Goal: Transaction & Acquisition: Purchase product/service

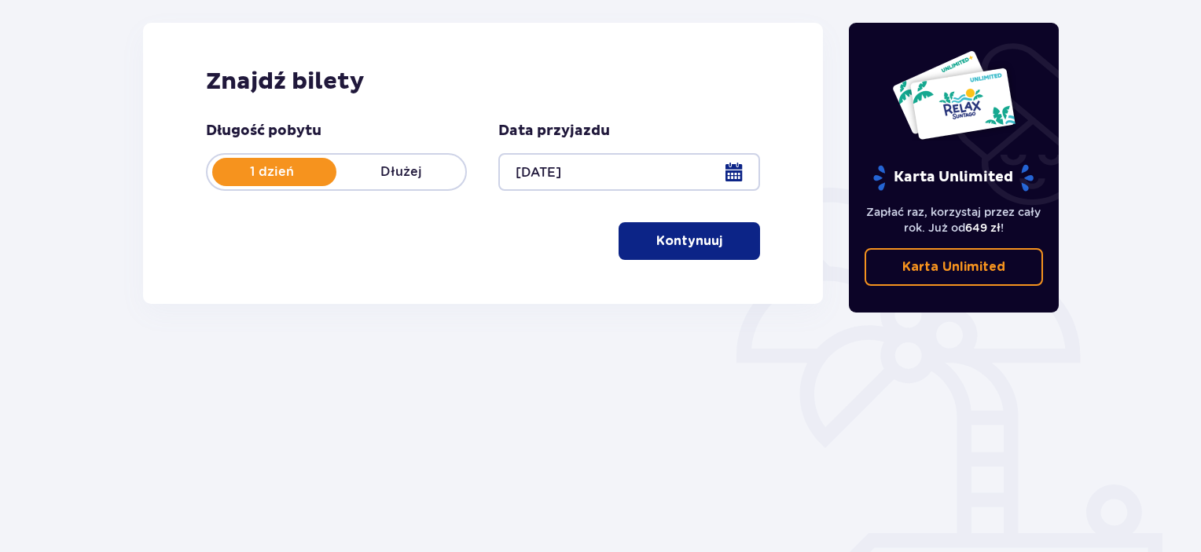
scroll to position [236, 0]
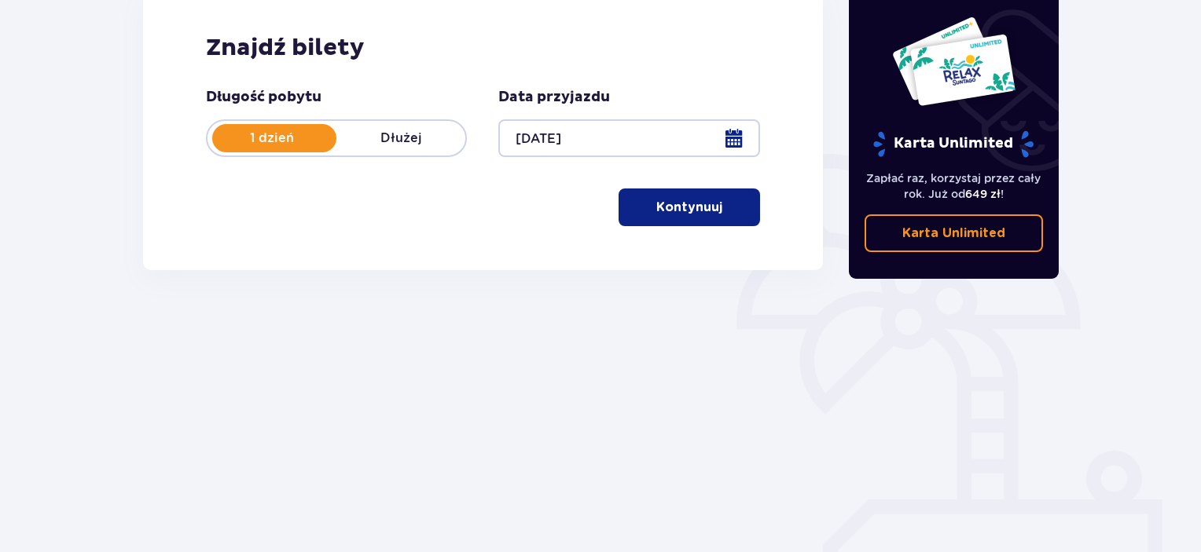
click at [704, 215] on p "Kontynuuj" at bounding box center [689, 207] width 66 height 17
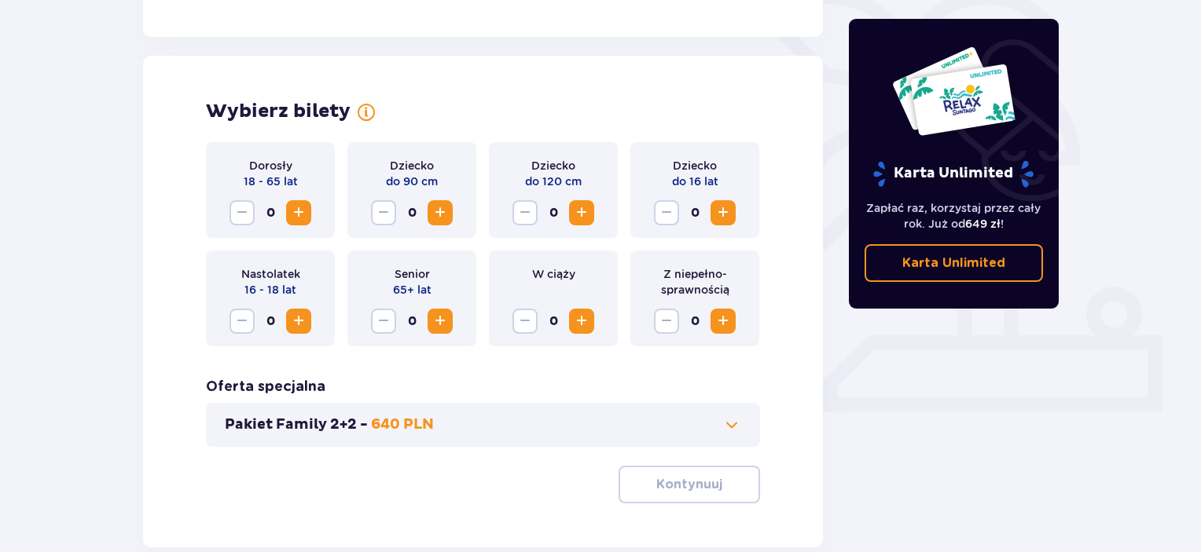
scroll to position [437, 0]
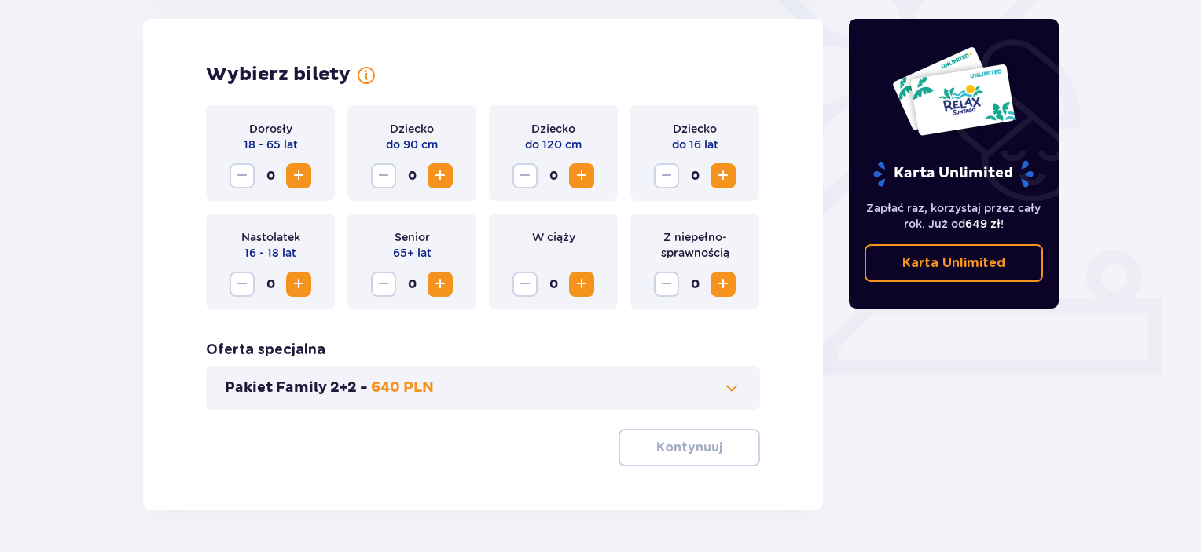
click at [306, 288] on span "Increase" at bounding box center [298, 284] width 19 height 19
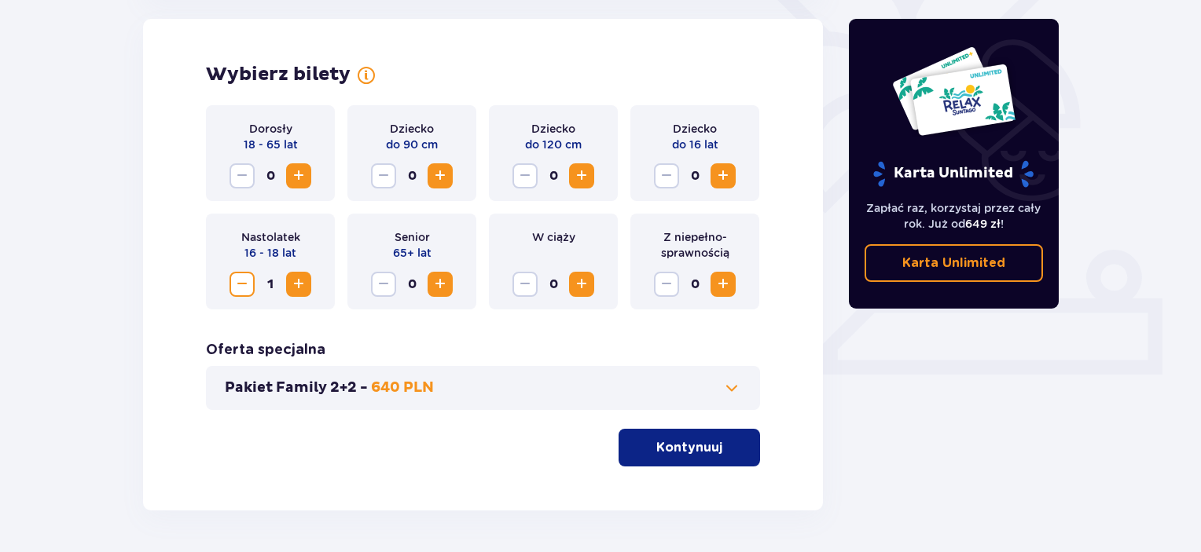
click at [306, 288] on span "Increase" at bounding box center [298, 284] width 19 height 19
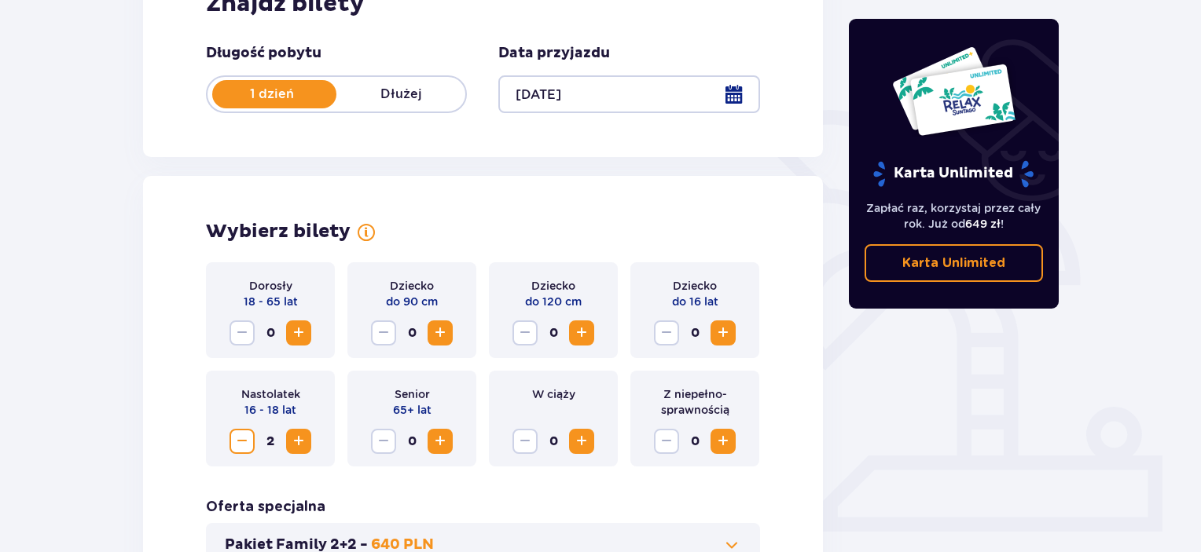
scroll to position [490, 0]
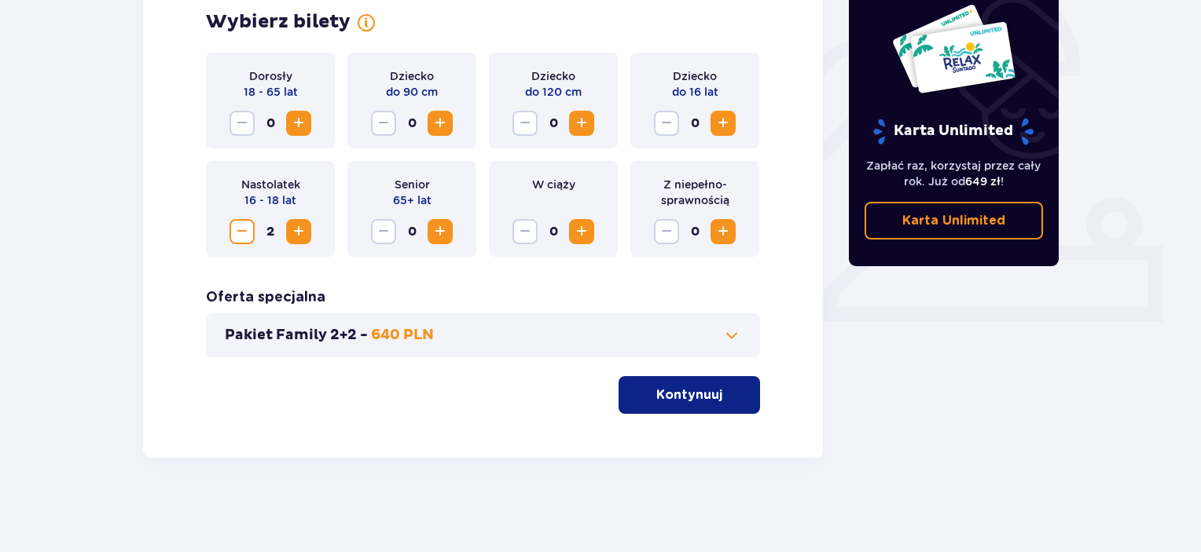
click at [732, 402] on span "button" at bounding box center [725, 395] width 19 height 19
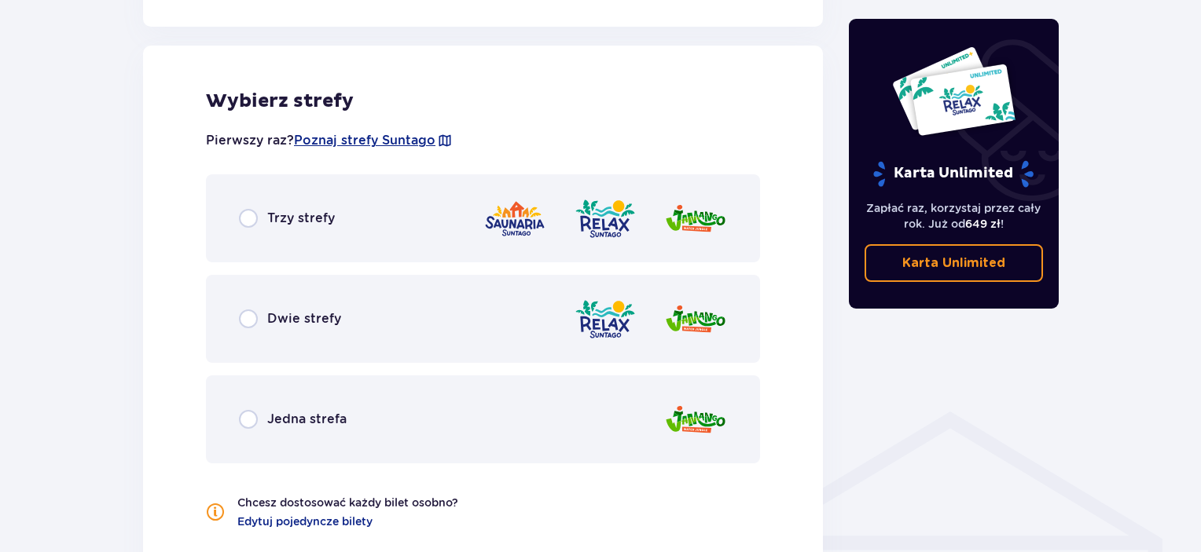
scroll to position [872, 0]
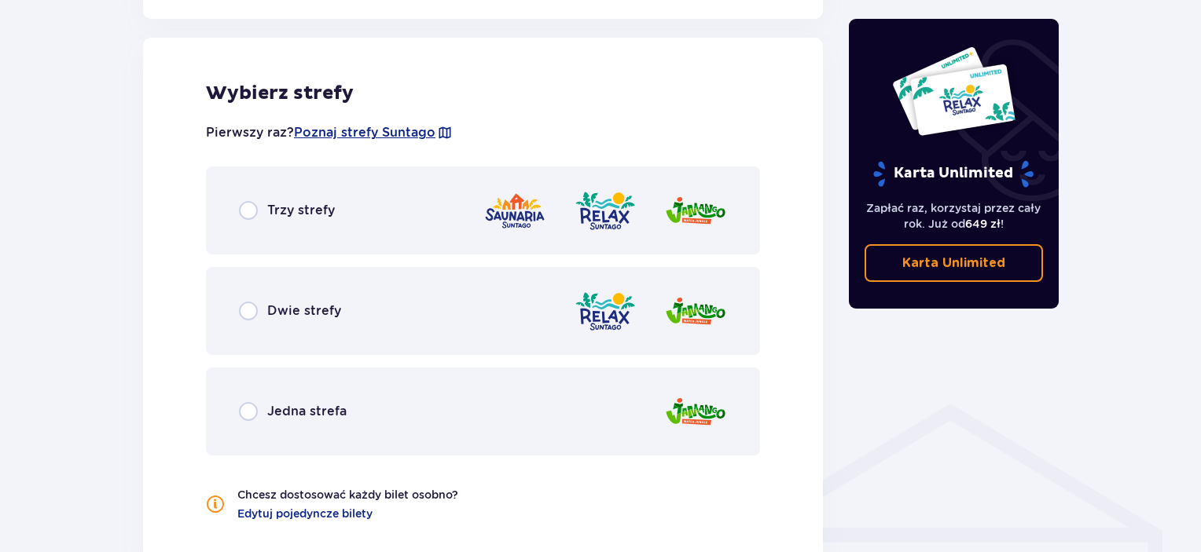
click at [478, 202] on div "Trzy strefy" at bounding box center [483, 211] width 554 height 88
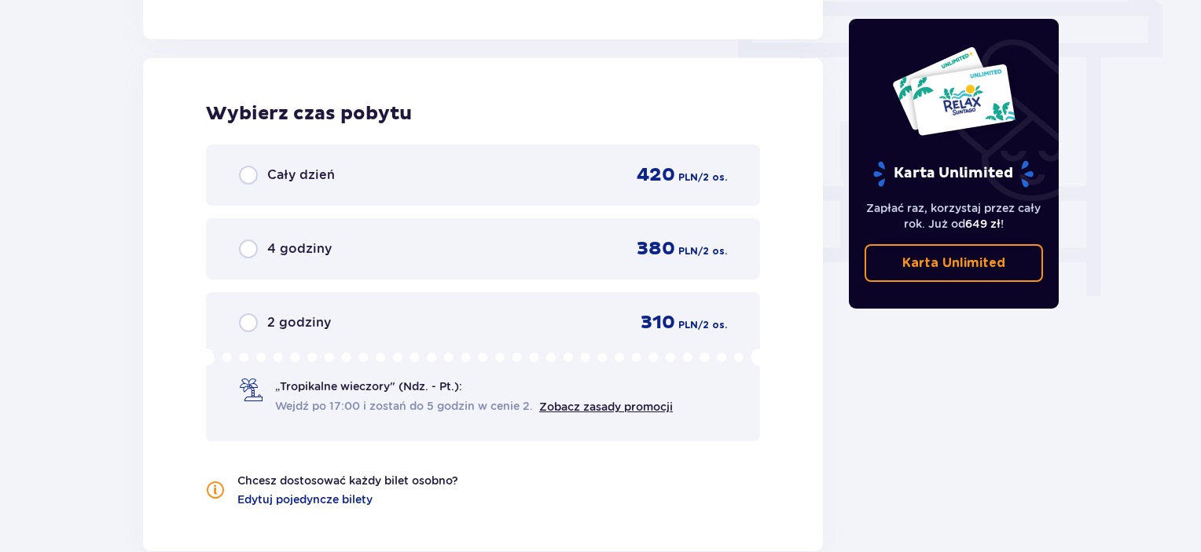
scroll to position [1419, 0]
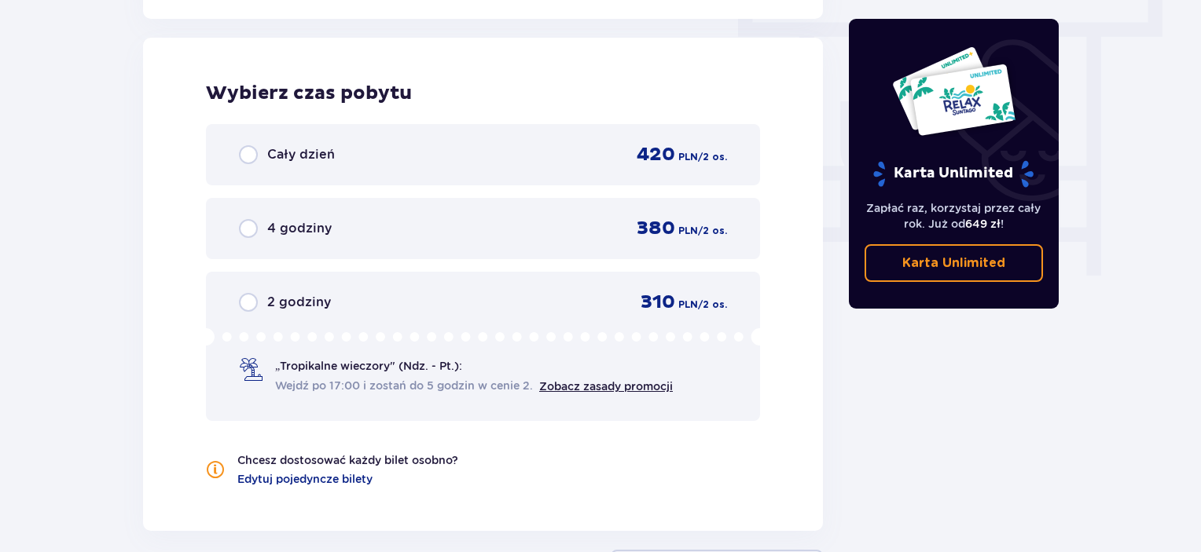
click at [744, 153] on div "Cały dzień 420 PLN / 2 os." at bounding box center [483, 154] width 554 height 61
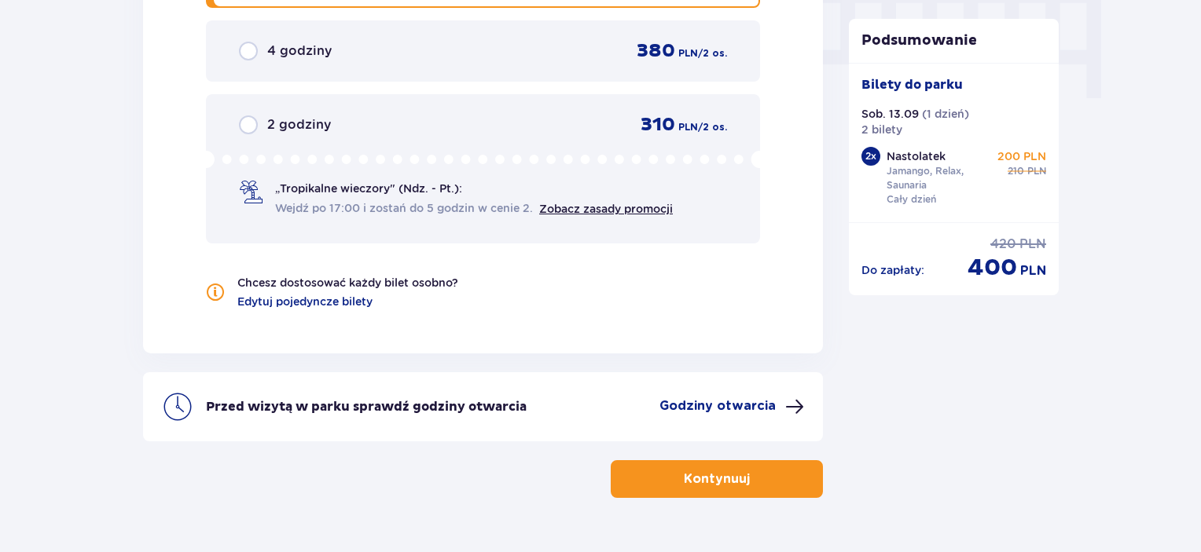
scroll to position [1634, 0]
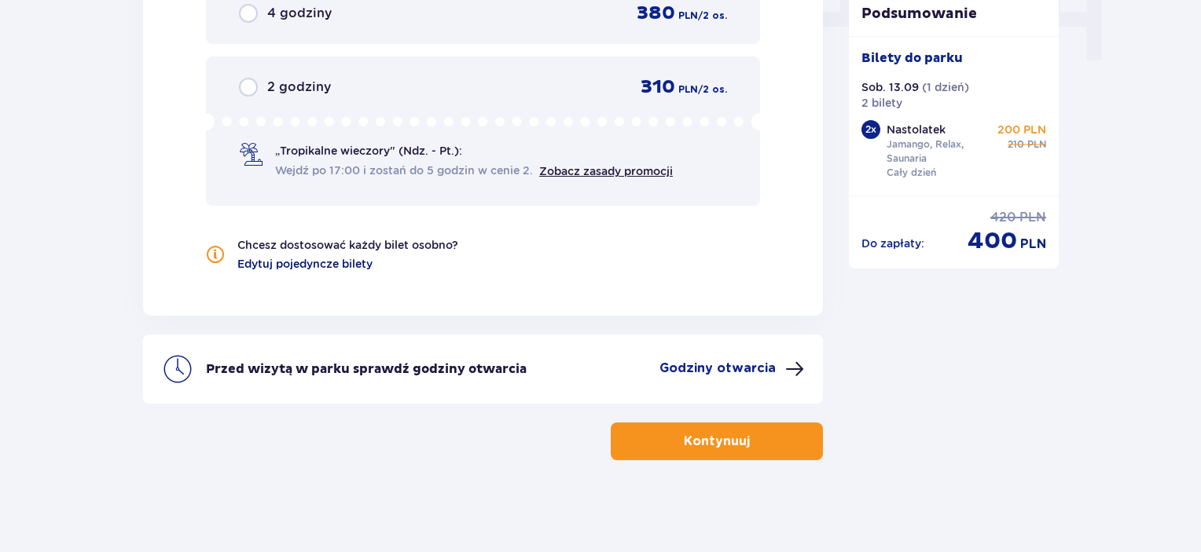
click at [336, 258] on span "Edytuj pojedyncze bilety" at bounding box center [304, 264] width 135 height 16
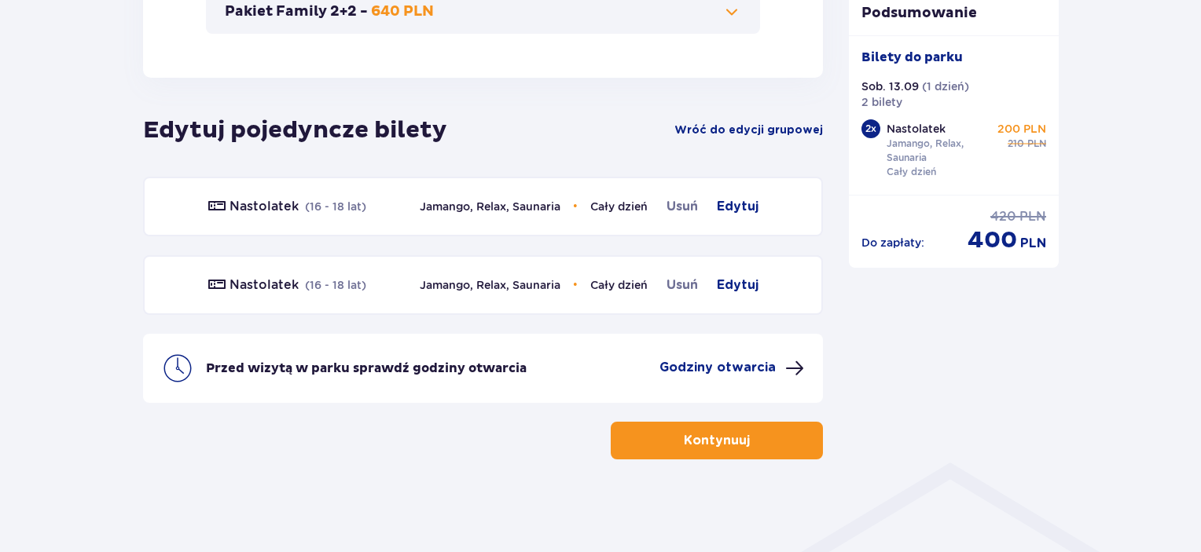
click at [710, 435] on p "Kontynuuj" at bounding box center [717, 440] width 66 height 17
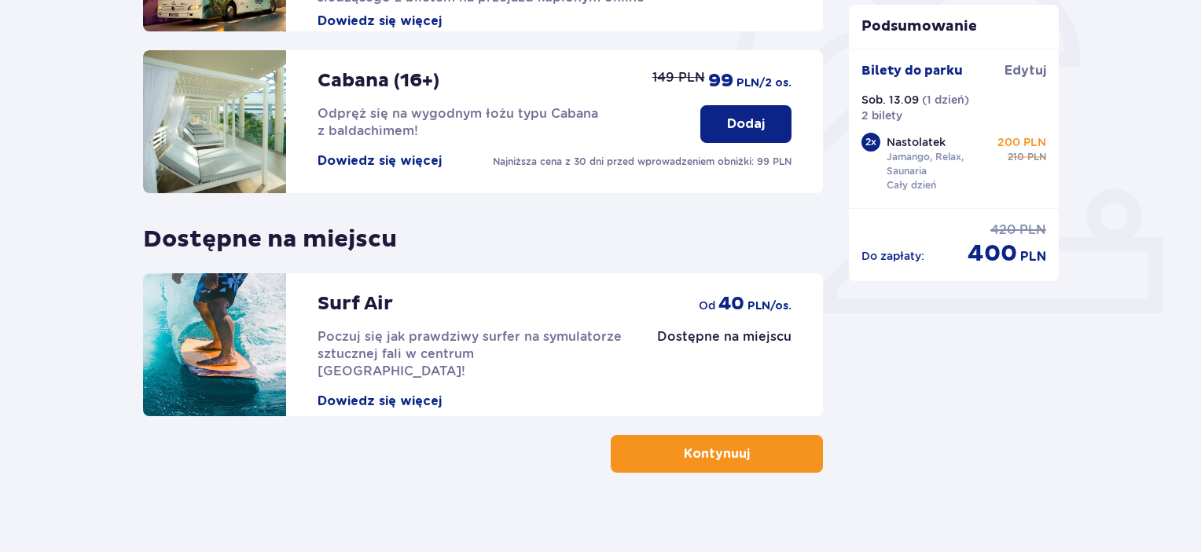
scroll to position [512, 0]
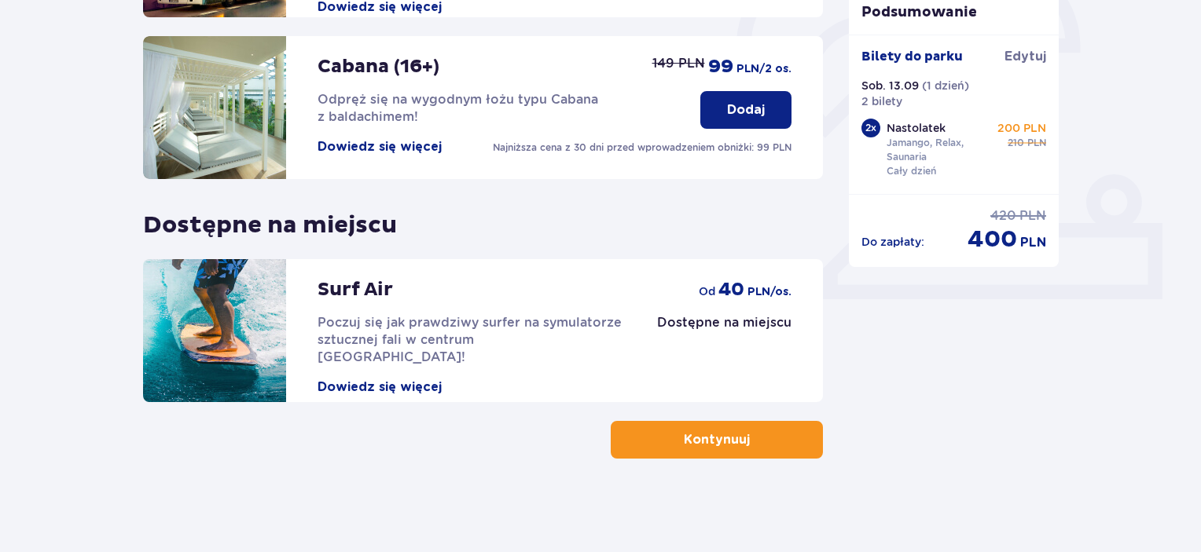
click at [730, 434] on p "Kontynuuj" at bounding box center [717, 439] width 66 height 17
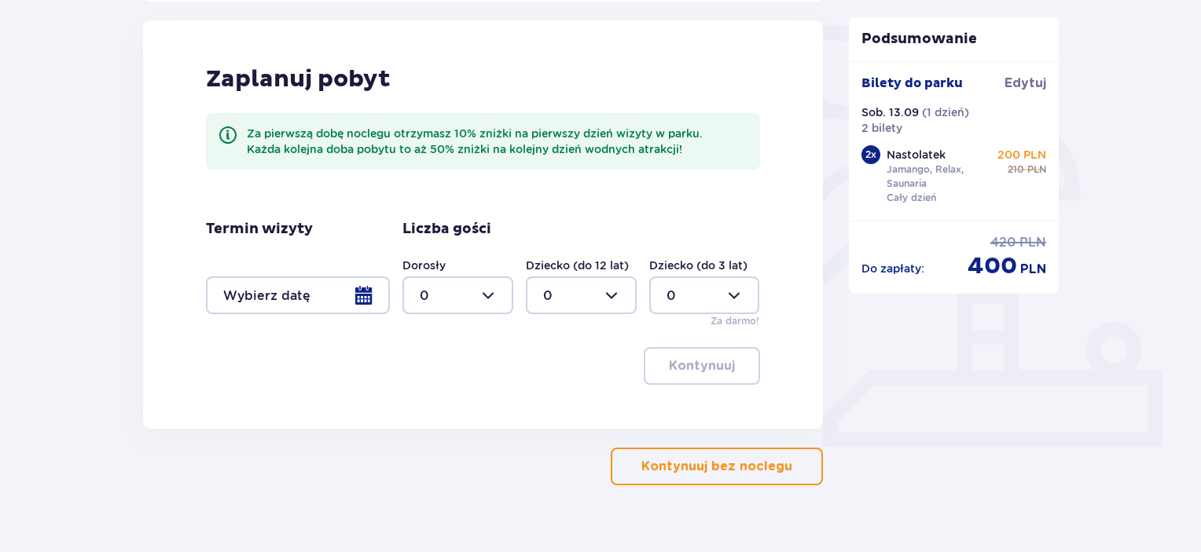
scroll to position [392, 0]
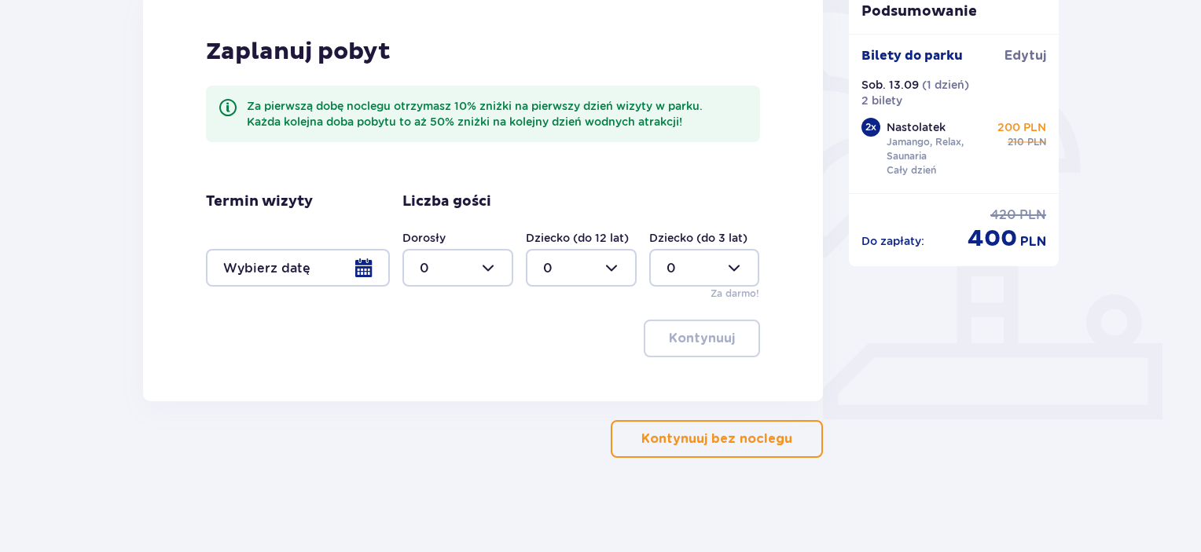
click at [684, 446] on p "Kontynuuj bez noclegu" at bounding box center [716, 439] width 151 height 17
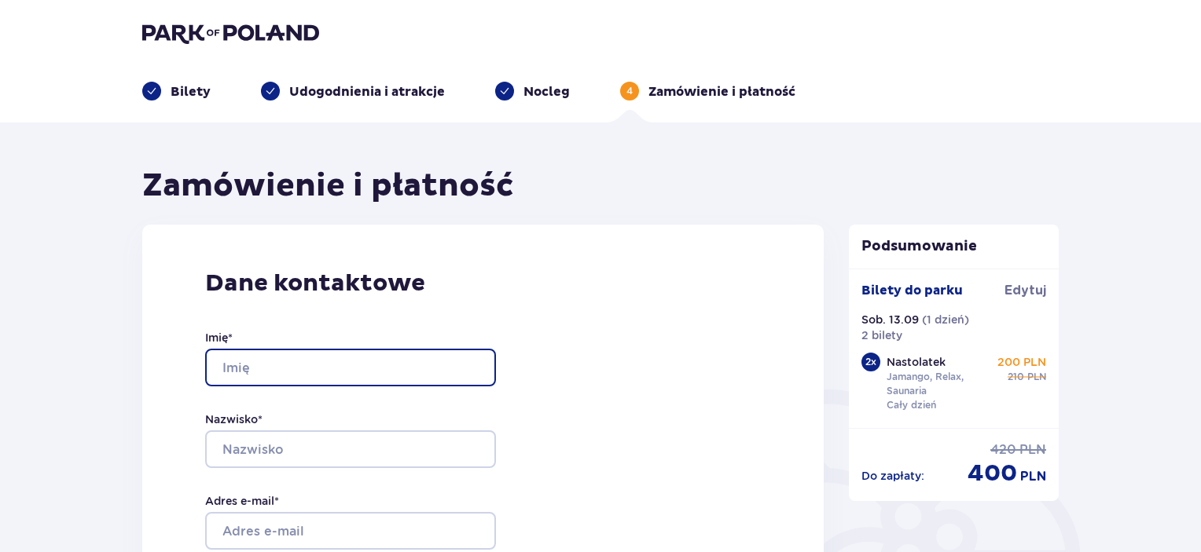
click at [411, 373] on input "Imię *" at bounding box center [350, 368] width 291 height 38
type input "[PERSON_NAME]"
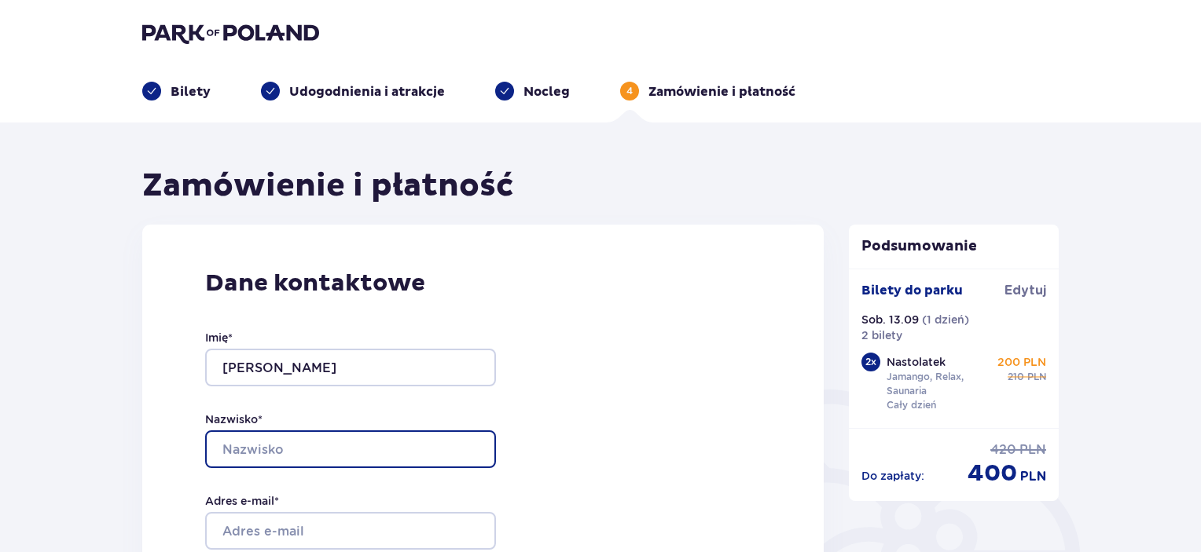
type input "Piórkowska"
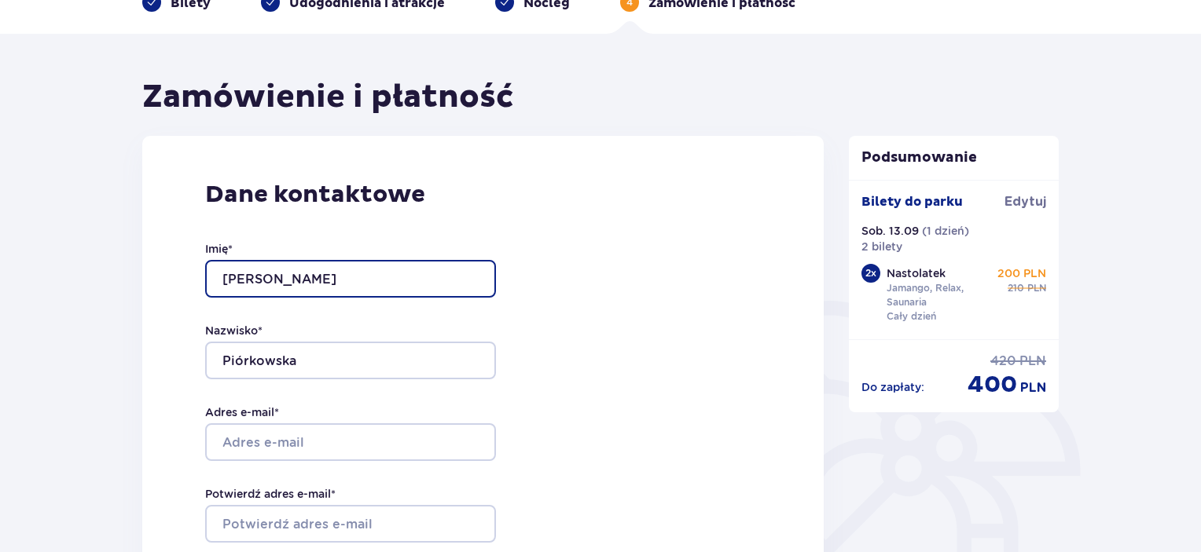
scroll to position [157, 0]
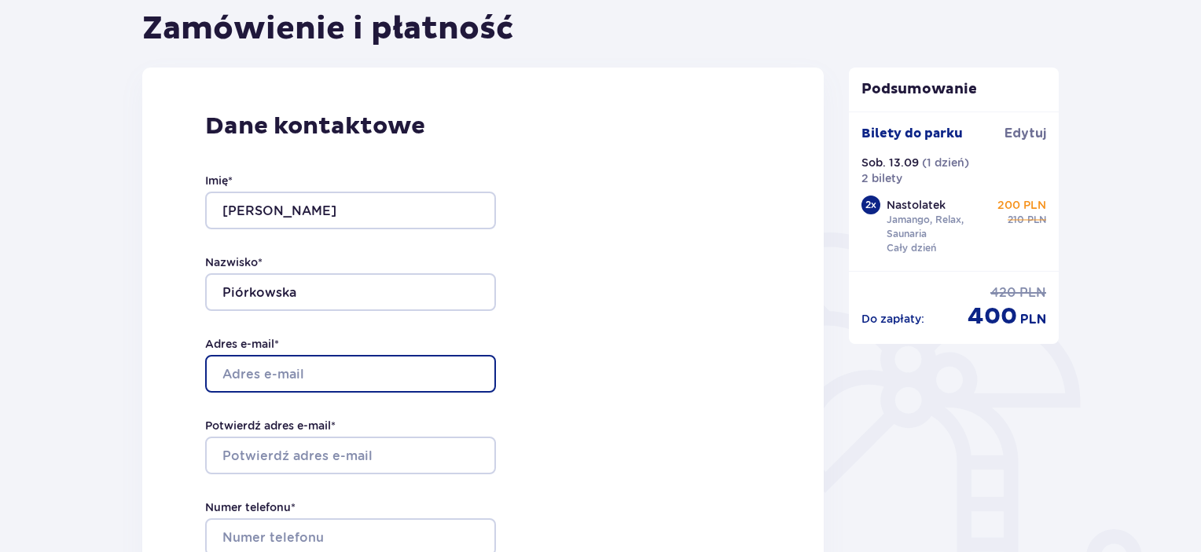
click at [417, 364] on input "Adres e-mail *" at bounding box center [350, 374] width 291 height 38
type input "[PERSON_NAME][EMAIL_ADDRESS][DOMAIN_NAME]"
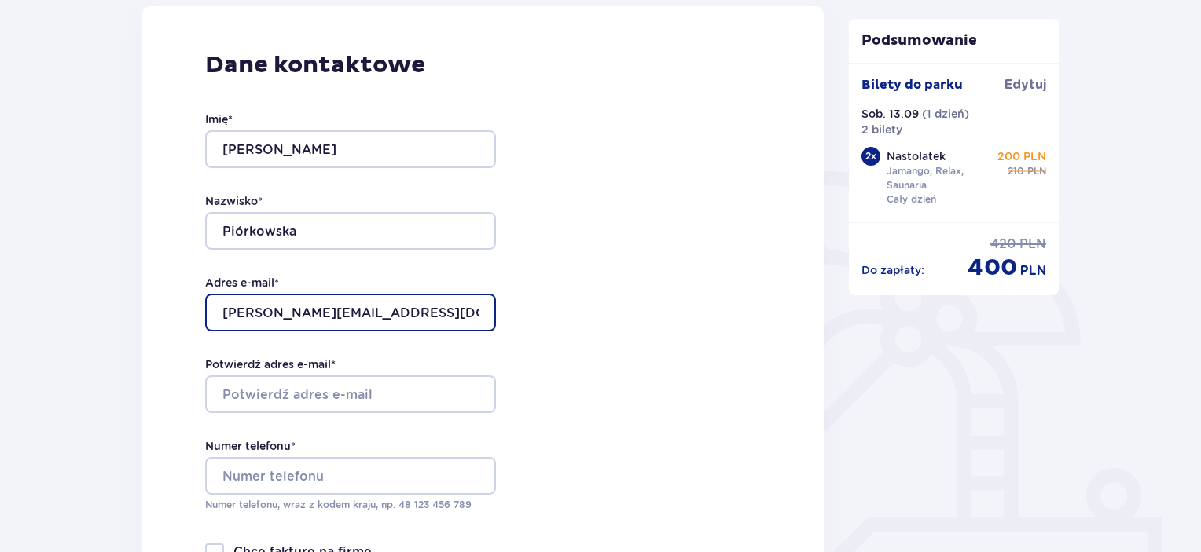
scroll to position [314, 0]
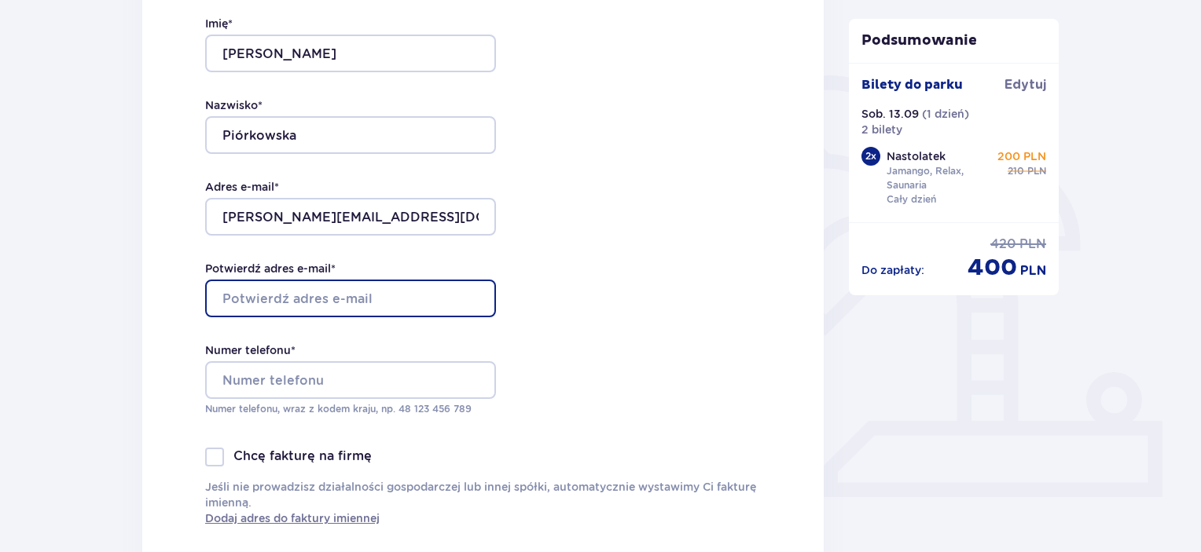
click at [432, 291] on input "Potwierdź adres e-mail *" at bounding box center [350, 299] width 291 height 38
type input "[PERSON_NAME][EMAIL_ADDRESS][DOMAIN_NAME]"
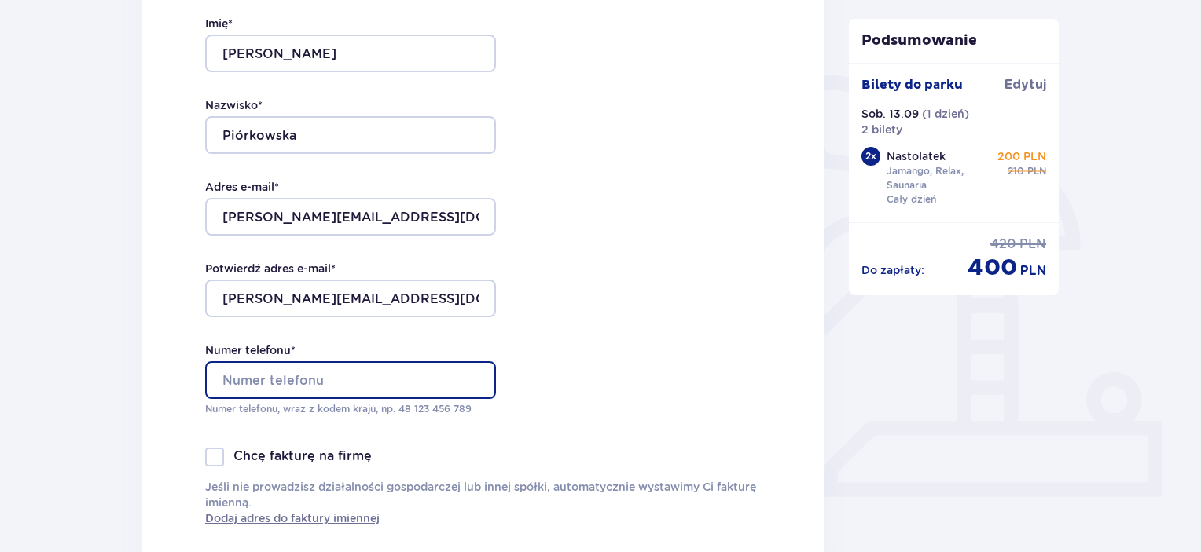
click at [402, 376] on input "Numer telefonu *" at bounding box center [350, 380] width 291 height 38
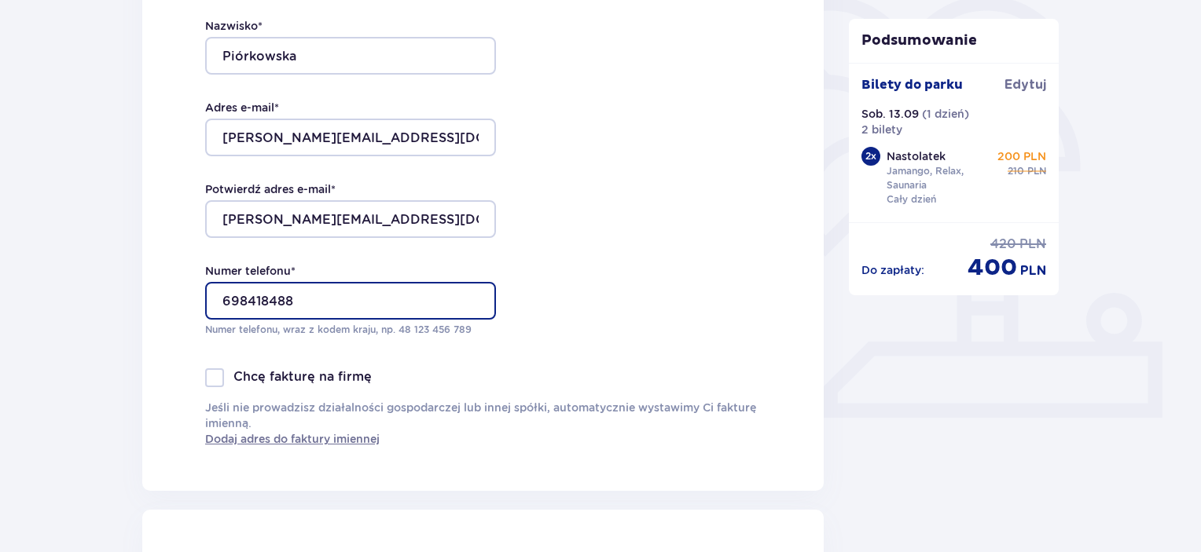
scroll to position [471, 0]
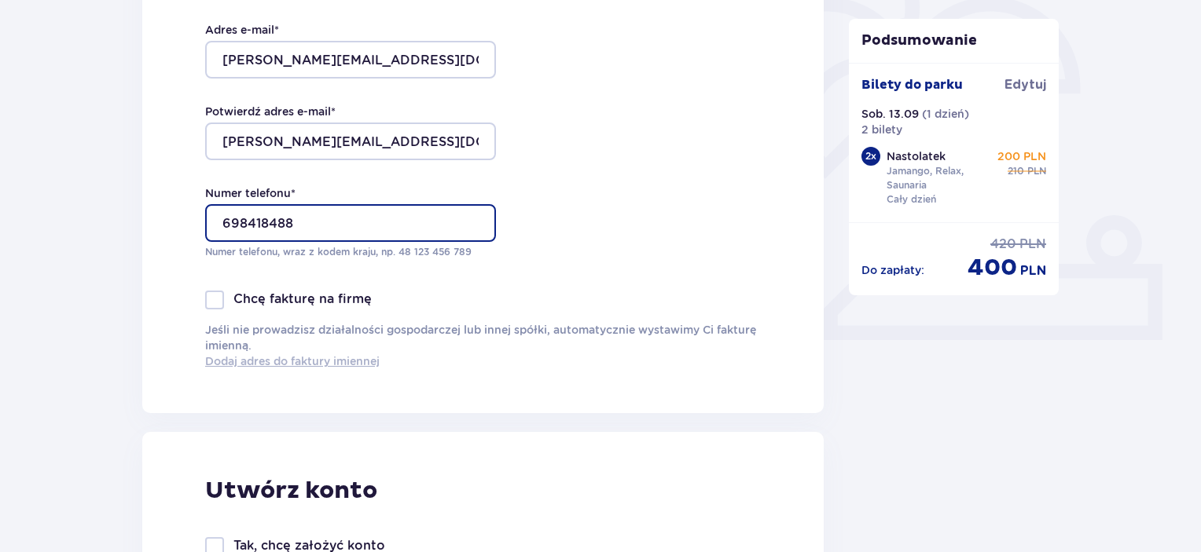
type input "698418488"
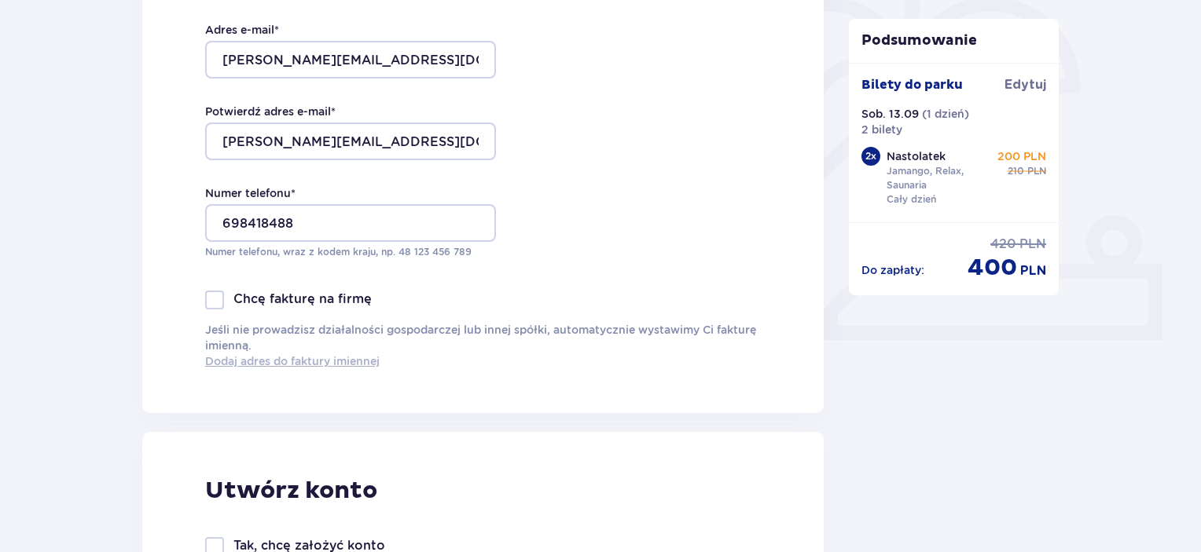
click at [343, 362] on span "Dodaj adres do faktury imiennej" at bounding box center [292, 362] width 174 height 16
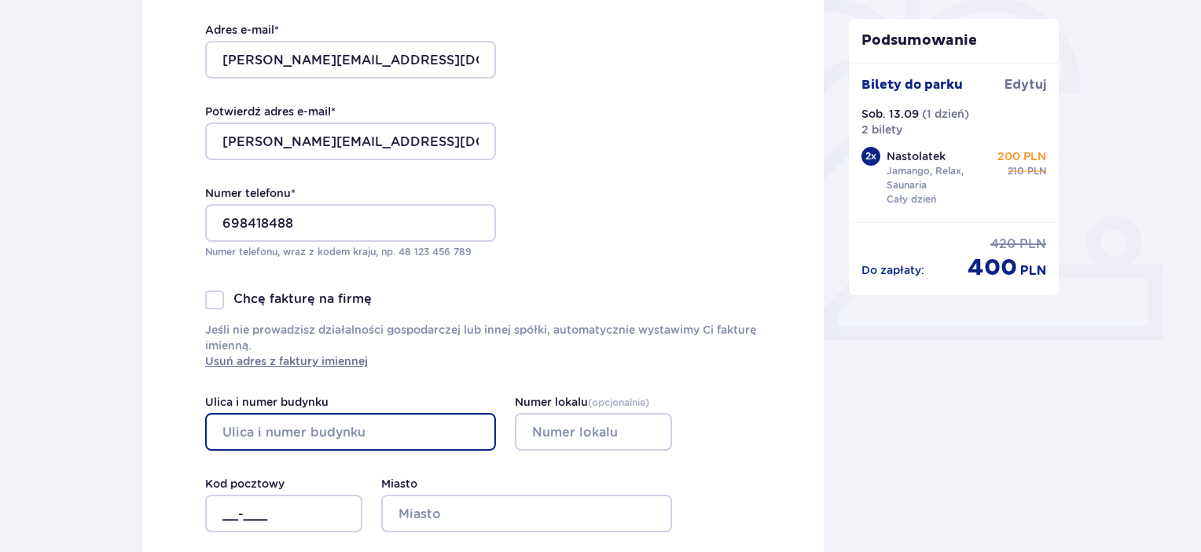
click at [292, 427] on input "Ulica i numer budynku" at bounding box center [350, 432] width 291 height 38
type input "Wiosenna 10a"
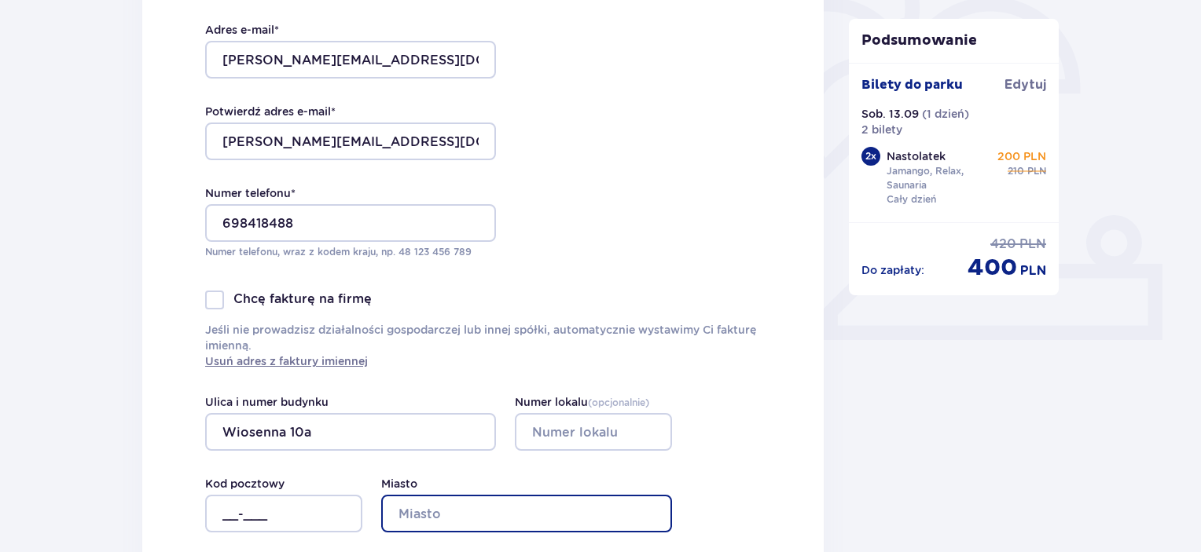
type input "Józefów"
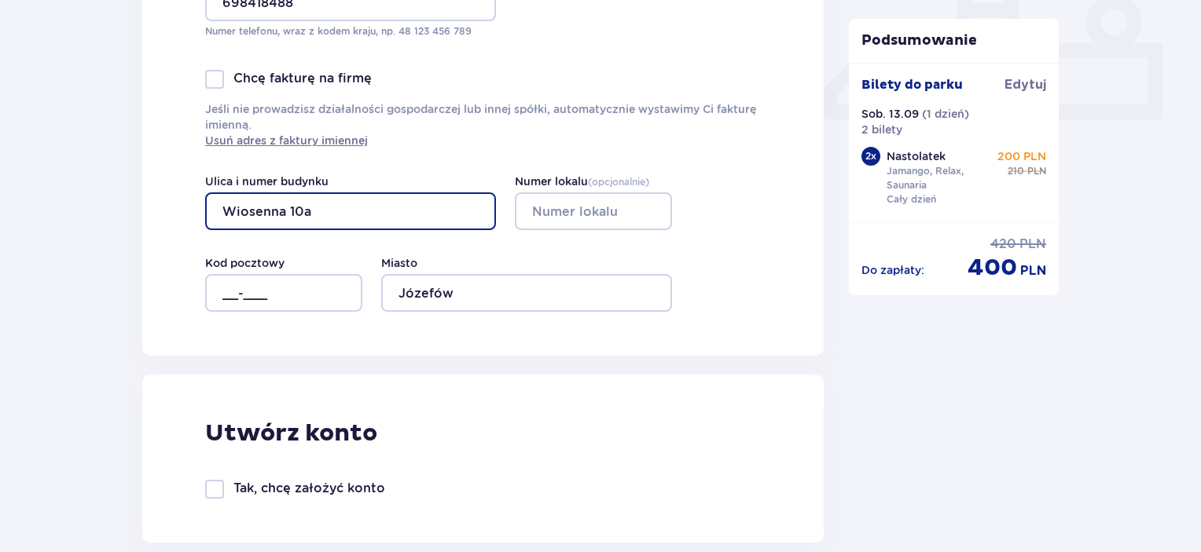
scroll to position [707, 0]
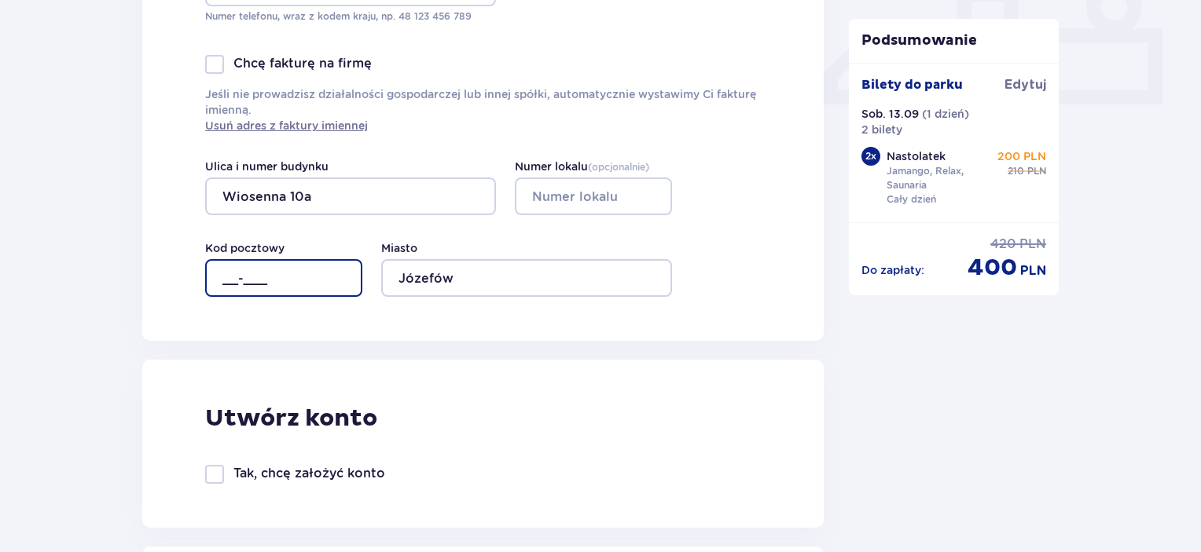
click at [314, 282] on input "__-___" at bounding box center [283, 278] width 157 height 38
type input "05-119"
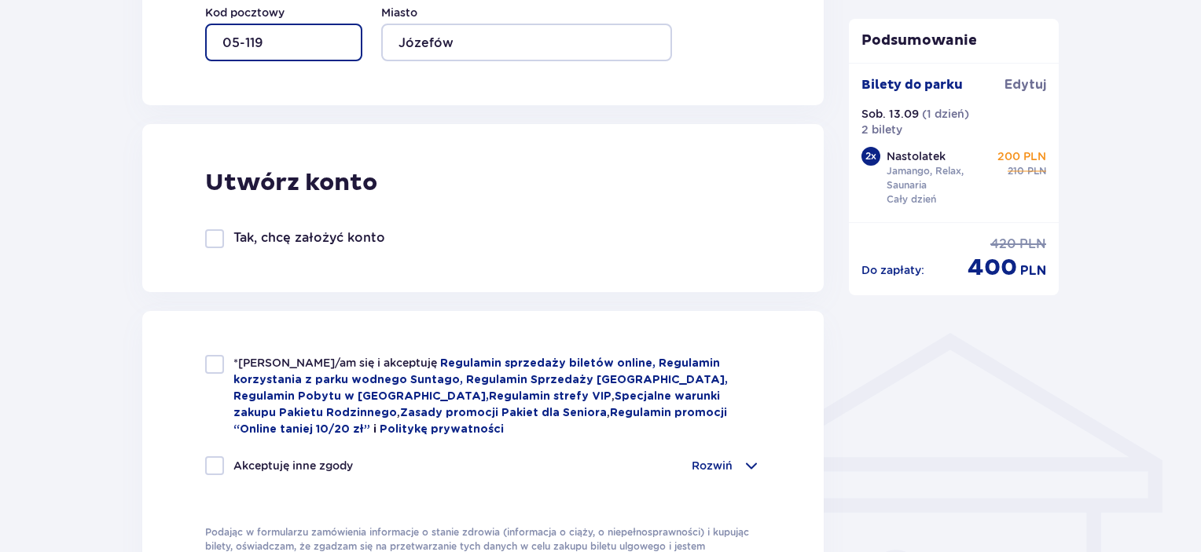
scroll to position [1022, 0]
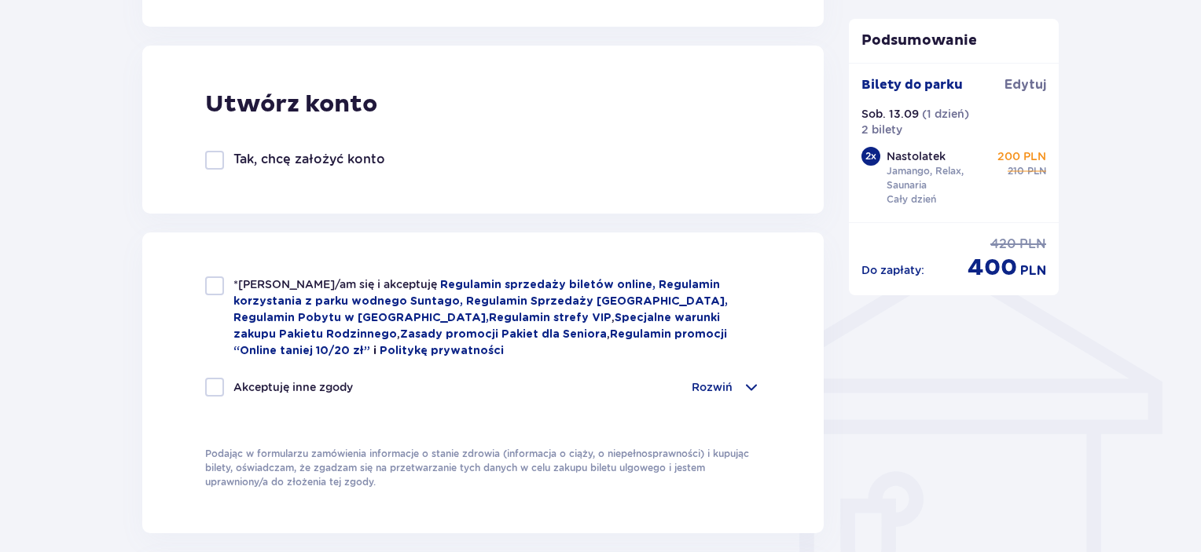
click at [214, 281] on div at bounding box center [214, 286] width 19 height 19
checkbox input "true"
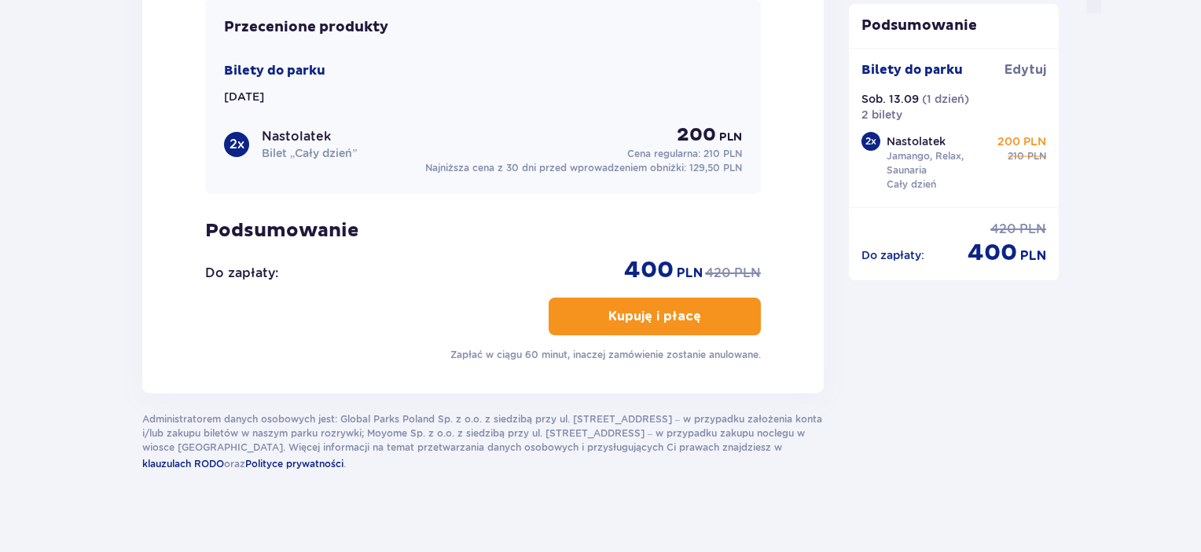
scroll to position [1692, 0]
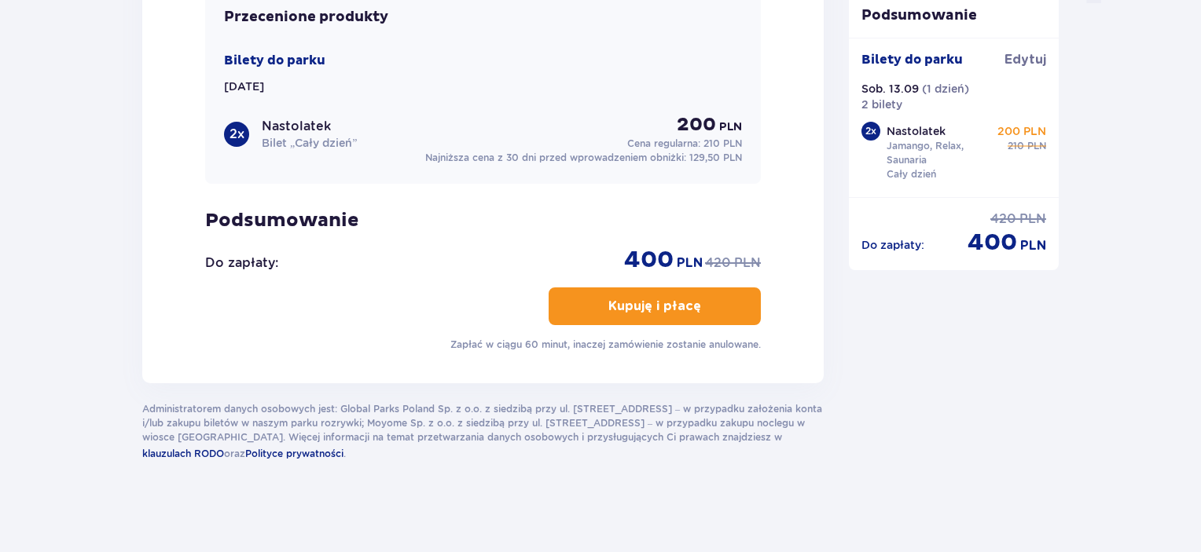
click at [626, 302] on p "Kupuję i płacę" at bounding box center [654, 306] width 93 height 17
